Goal: Task Accomplishment & Management: Manage account settings

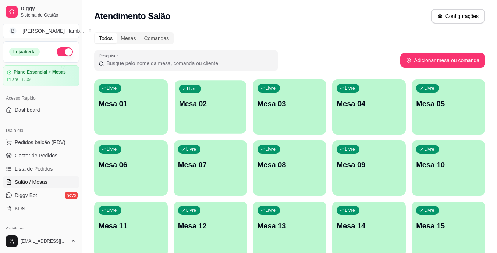
click at [211, 108] on p "Mesa 02" at bounding box center [210, 104] width 63 height 10
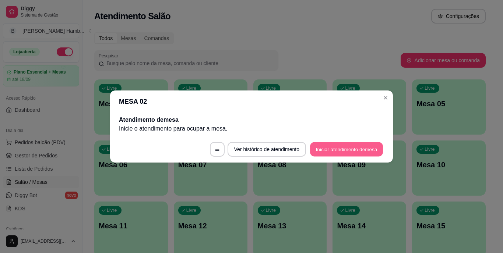
click at [323, 147] on button "Iniciar atendimento de mesa" at bounding box center [346, 149] width 73 height 14
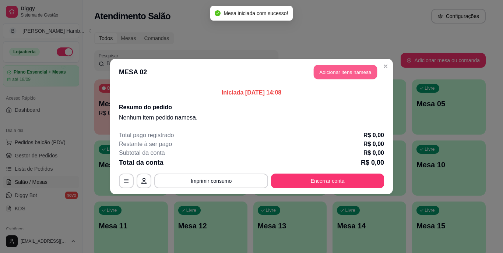
click at [322, 74] on button "Adicionar itens na mesa" at bounding box center [345, 72] width 63 height 14
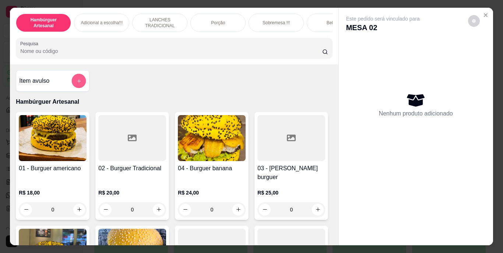
click at [77, 79] on button "add-separate-item" at bounding box center [79, 81] width 14 height 14
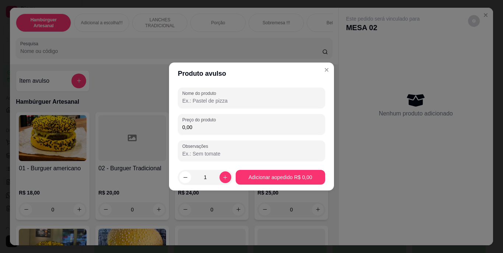
click at [219, 87] on div "Nome do produto Preço do produto 0,00 Observações" at bounding box center [251, 125] width 165 height 80
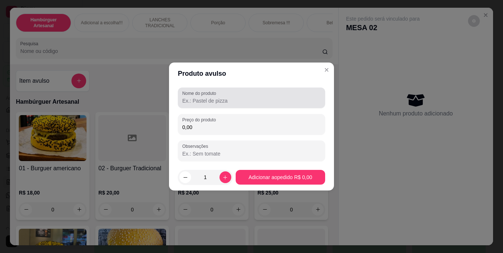
click at [222, 96] on div at bounding box center [251, 98] width 138 height 15
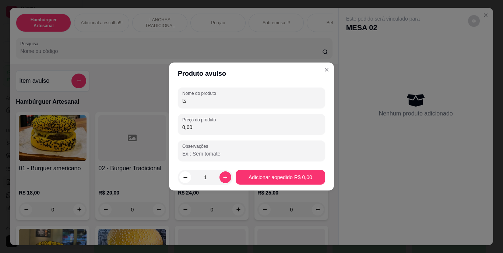
type input "t"
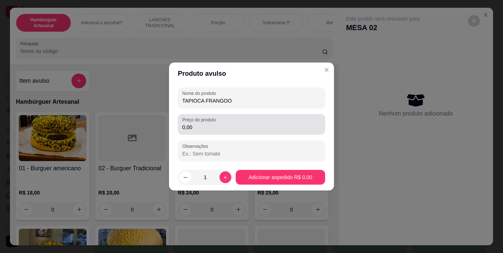
type input "TAPIOCA FRANGOO"
click at [229, 121] on div "0,00" at bounding box center [251, 124] width 138 height 15
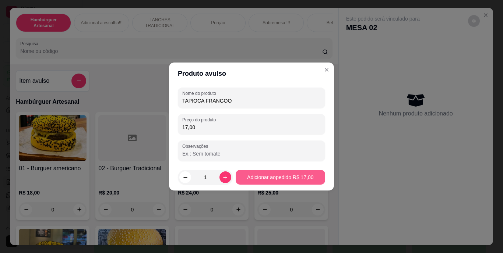
type input "17,00"
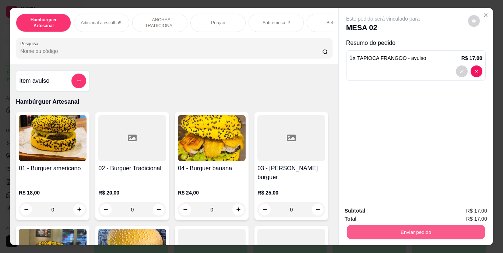
click at [353, 225] on button "Enviar pedido" at bounding box center [415, 232] width 138 height 14
click at [368, 214] on button "Não registrar e enviar pedido" at bounding box center [391, 212] width 74 height 14
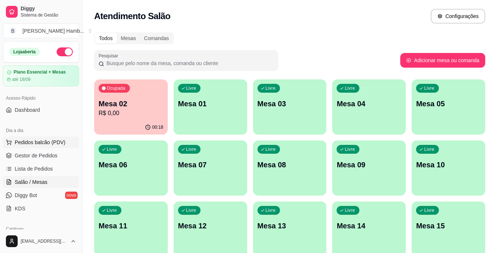
click at [53, 143] on span "Pedidos balcão (PDV)" at bounding box center [40, 142] width 51 height 7
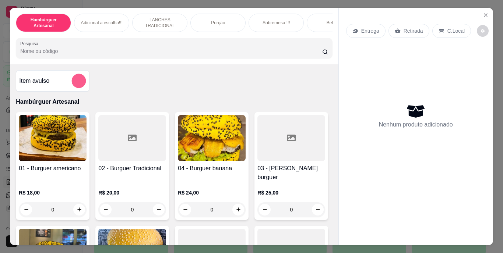
click at [73, 78] on button "add-separate-item" at bounding box center [79, 81] width 14 height 14
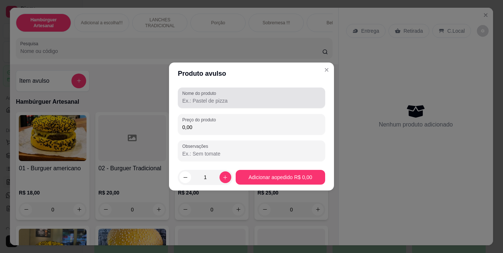
click at [194, 94] on label "Nome do produto" at bounding box center [200, 93] width 36 height 6
click at [194, 97] on input "Nome do produto" at bounding box center [251, 100] width 138 height 7
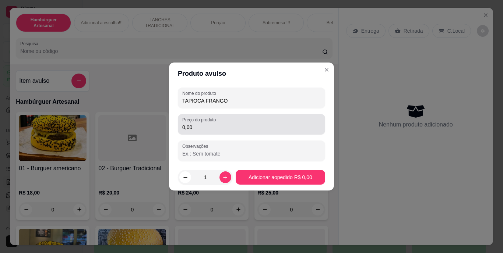
type input "TAPIOCA FRANGO"
click at [227, 121] on div "0,00" at bounding box center [251, 124] width 138 height 15
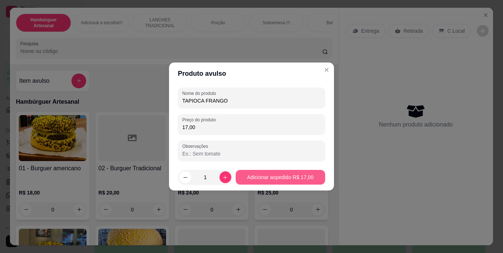
type input "17,00"
click at [287, 169] on footer "1 Adicionar ao pedido R$ 17,00" at bounding box center [251, 177] width 165 height 27
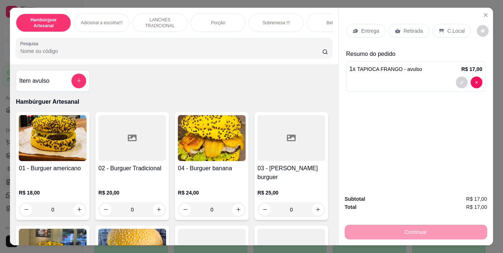
click at [261, 54] on input "Pesquisa" at bounding box center [171, 50] width 302 height 7
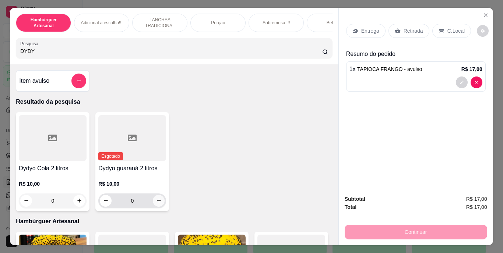
type input "DYDY"
click at [156, 204] on icon "increase-product-quantity" at bounding box center [159, 201] width 6 height 6
click at [484, 14] on icon "Close" at bounding box center [485, 15] width 3 height 3
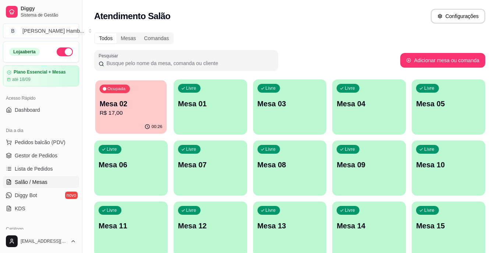
click at [150, 124] on icon "button" at bounding box center [148, 127] width 6 height 6
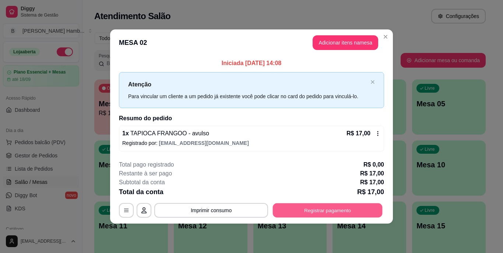
click at [310, 212] on button "Registrar pagamento" at bounding box center [328, 210] width 110 height 14
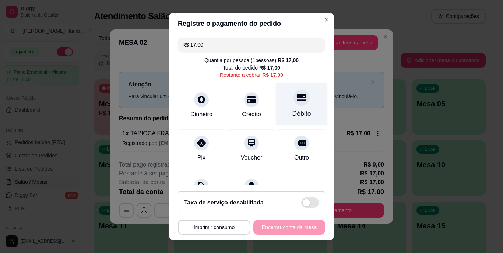
click at [292, 115] on div "Débito" at bounding box center [301, 114] width 19 height 10
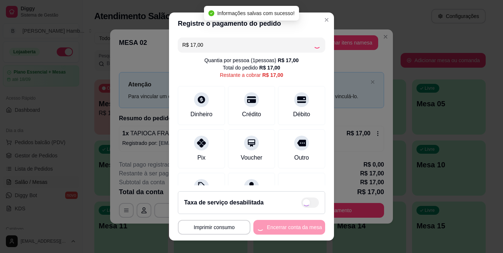
type input "R$ 0,00"
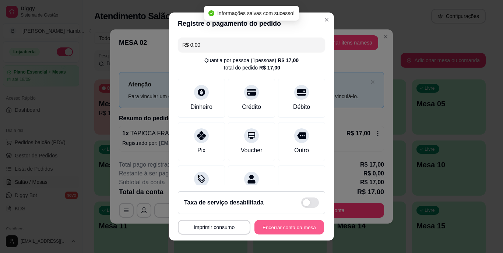
click at [292, 226] on button "Encerrar conta da mesa" at bounding box center [289, 227] width 70 height 14
